Goal: Communication & Community: Answer question/provide support

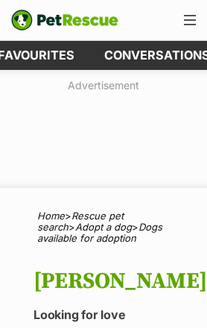
scroll to position [0, 127]
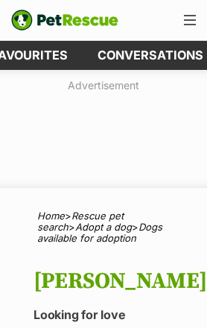
click at [158, 57] on link "Conversations" at bounding box center [150, 55] width 135 height 29
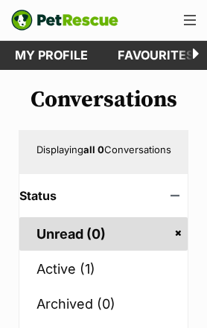
click at [55, 272] on link "Active (1)" at bounding box center [103, 268] width 168 height 33
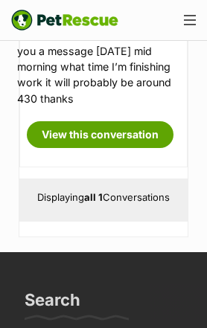
click at [79, 222] on div "Displaying all 1 Conversations" at bounding box center [103, 200] width 168 height 43
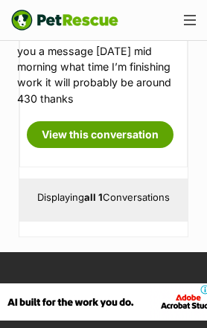
click at [102, 203] on strong "all 1" at bounding box center [93, 197] width 19 height 12
click at [112, 148] on link "View this conversation" at bounding box center [100, 134] width 147 height 27
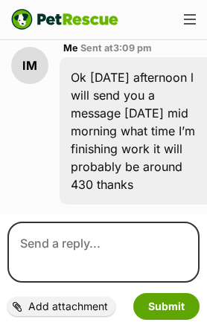
scroll to position [3053, 0]
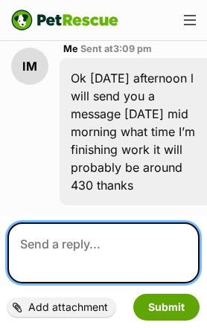
click at [68, 248] on textarea at bounding box center [103, 253] width 192 height 61
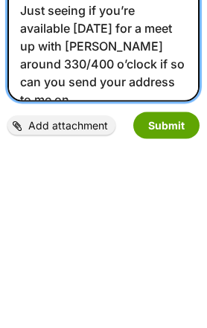
type textarea "Hi tam Just seeing if you’re available today for a meet up with Zane around 330…"
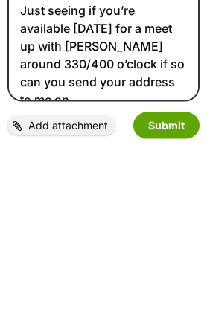
click at [172, 294] on button "Submit" at bounding box center [166, 307] width 66 height 27
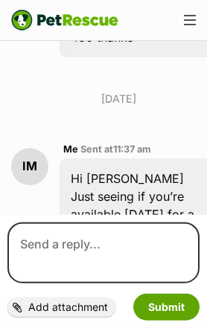
scroll to position [2458, 0]
